Goal: Task Accomplishment & Management: Manage account settings

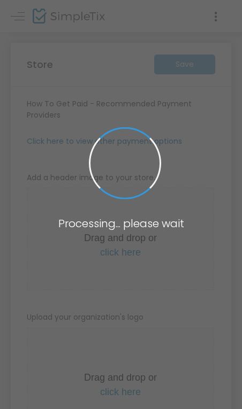
type input "[URL]"
type input "[EMAIL_ADDRESS][DOMAIN_NAME]"
type input "Town of Crewe"
type input "4346459453"
type input "[EMAIL_ADDRESS][DOMAIN_NAME]"
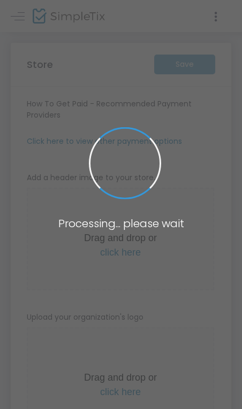
type input "www.facebook.com/TownOfCrewe/0"
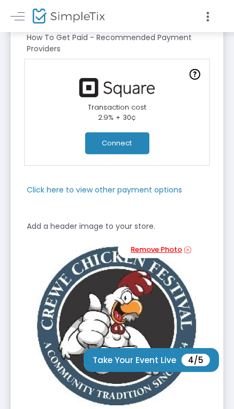
scroll to position [161, 0]
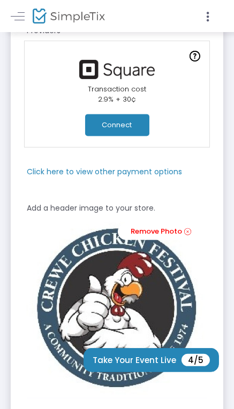
click at [119, 125] on button "Connect" at bounding box center [117, 126] width 64 height 22
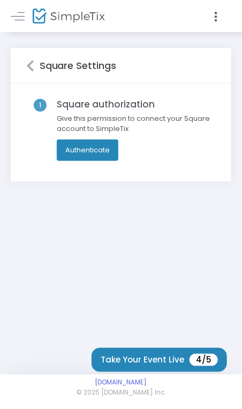
click at [98, 150] on button "Authenticate" at bounding box center [88, 150] width 62 height 21
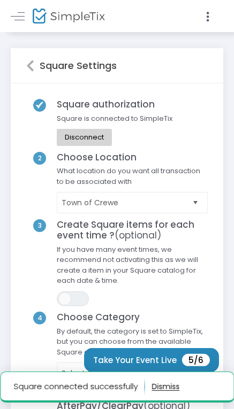
click at [174, 273] on span "If you have many event times, we recommend not activating this as we will creat…" at bounding box center [132, 268] width 162 height 47
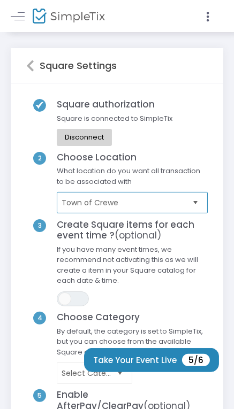
click at [157, 204] on span "Town of Crewe" at bounding box center [125, 202] width 127 height 11
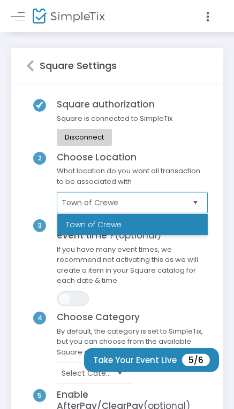
click at [157, 205] on span "Town of Crewe" at bounding box center [125, 202] width 127 height 11
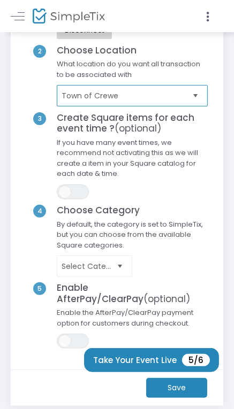
scroll to position [161, 0]
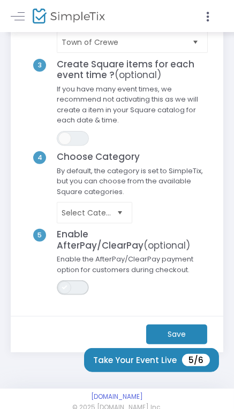
click at [74, 289] on span "ON OFF" at bounding box center [73, 287] width 32 height 15
click at [109, 221] on kendo-dropdownlist "Select Category" at bounding box center [94, 212] width 75 height 21
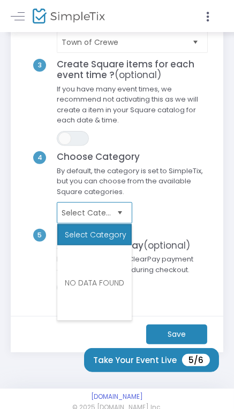
click at [109, 220] on kendo-dropdownlist "Select Category" at bounding box center [94, 212] width 75 height 21
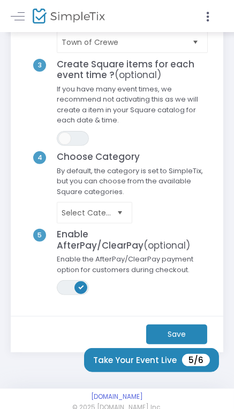
click at [164, 336] on m-button "Save" at bounding box center [176, 335] width 61 height 20
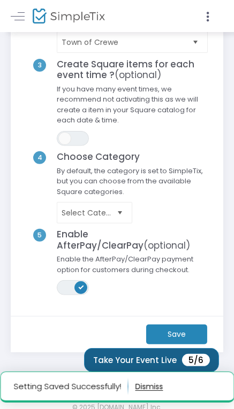
click at [177, 361] on button "Take Your Event Live 5/6" at bounding box center [151, 360] width 135 height 24
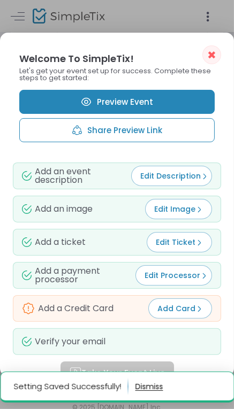
scroll to position [0, 0]
click at [174, 310] on span "Add Card" at bounding box center [179, 308] width 45 height 11
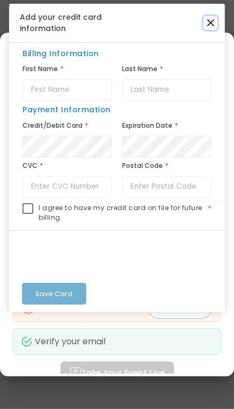
click at [214, 22] on button "Close" at bounding box center [210, 23] width 14 height 14
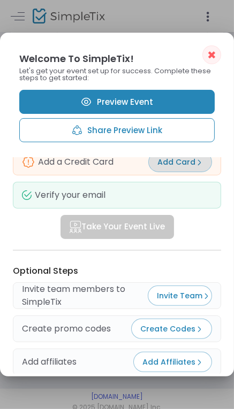
scroll to position [255, 0]
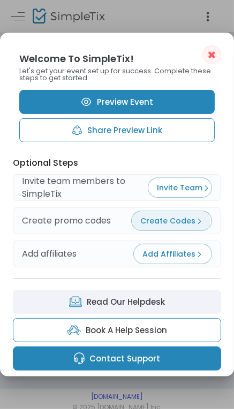
click at [144, 224] on span "Create Codes" at bounding box center [171, 221] width 63 height 11
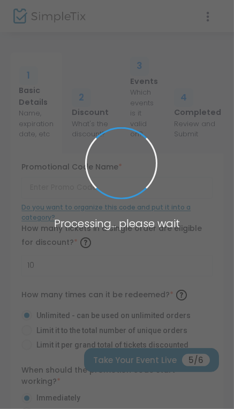
scroll to position [161, 0]
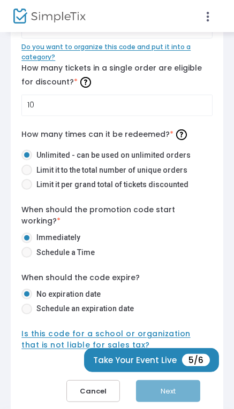
click at [106, 384] on button "Cancel" at bounding box center [93, 391] width 54 height 22
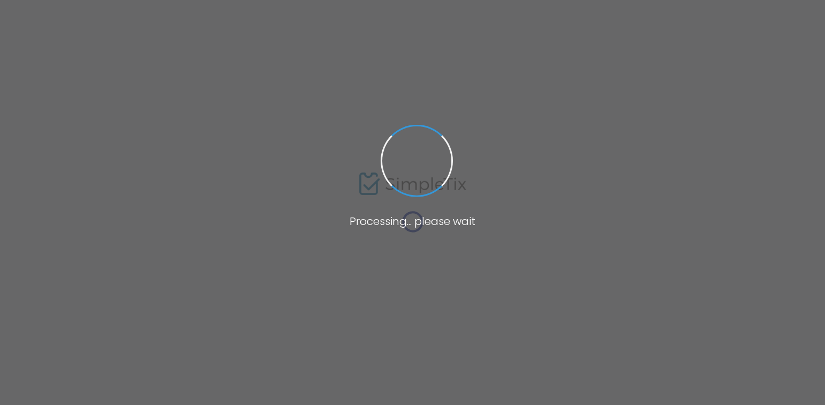
type input "CREWE CHICKEN FESTIVAL"
type textarea "Our 2025 festival will feature: •Live Music - Entertainment throughout the day,…"
type input "Buy Tickets"
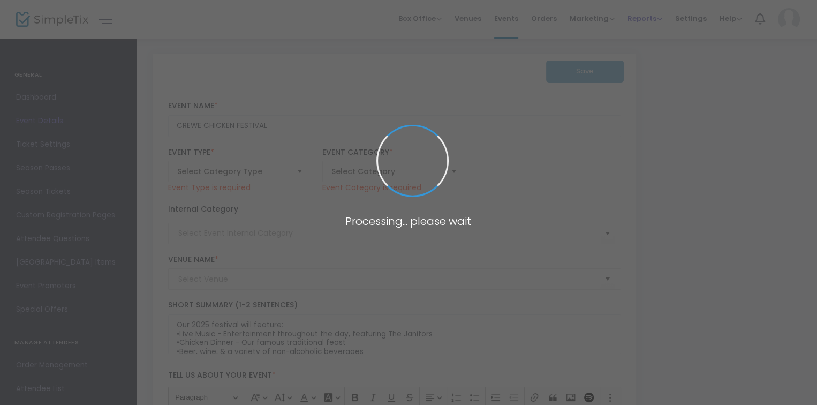
type input "CREWE MUNICIPAL AIRPORT"
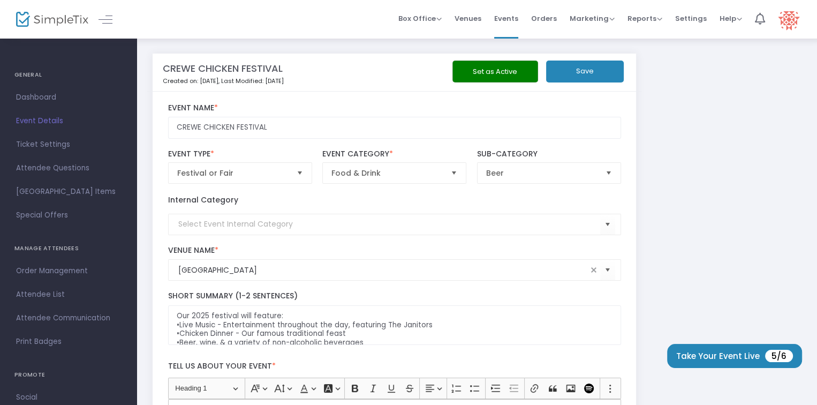
drag, startPoint x: 500, startPoint y: 72, endPoint x: 511, endPoint y: 72, distance: 10.7
click at [500, 72] on button "Set as Active" at bounding box center [495, 71] width 86 height 22
